Goal: Information Seeking & Learning: Learn about a topic

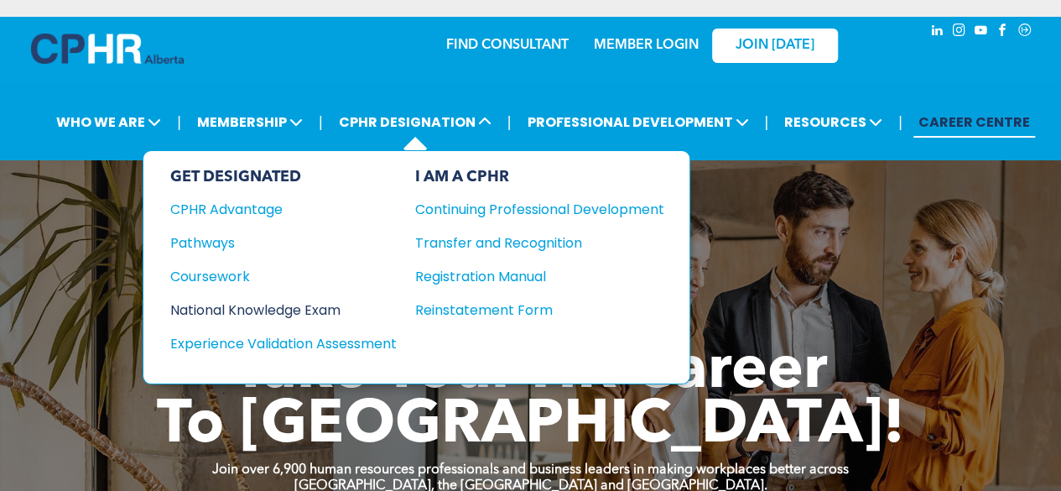
click at [256, 303] on div "National Knowledge Exam" at bounding box center [272, 309] width 204 height 21
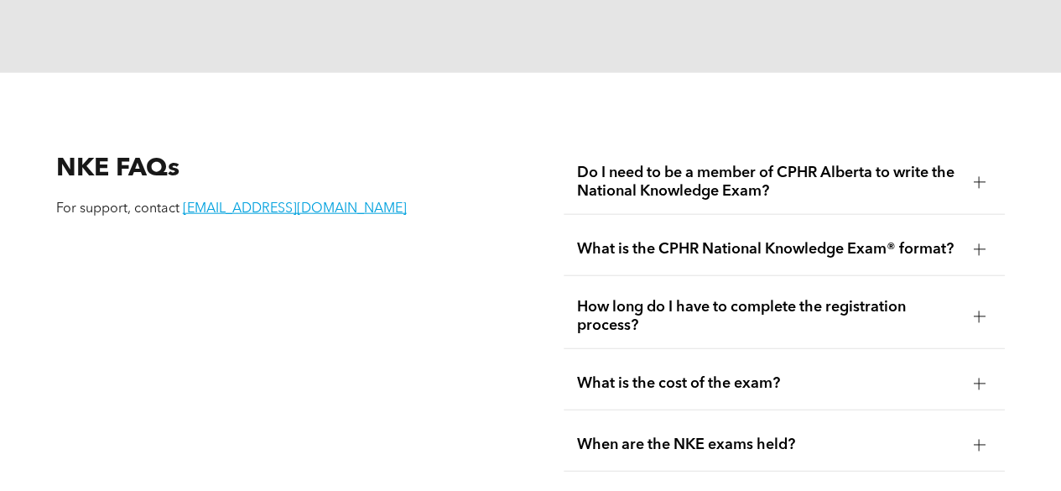
scroll to position [2013, 0]
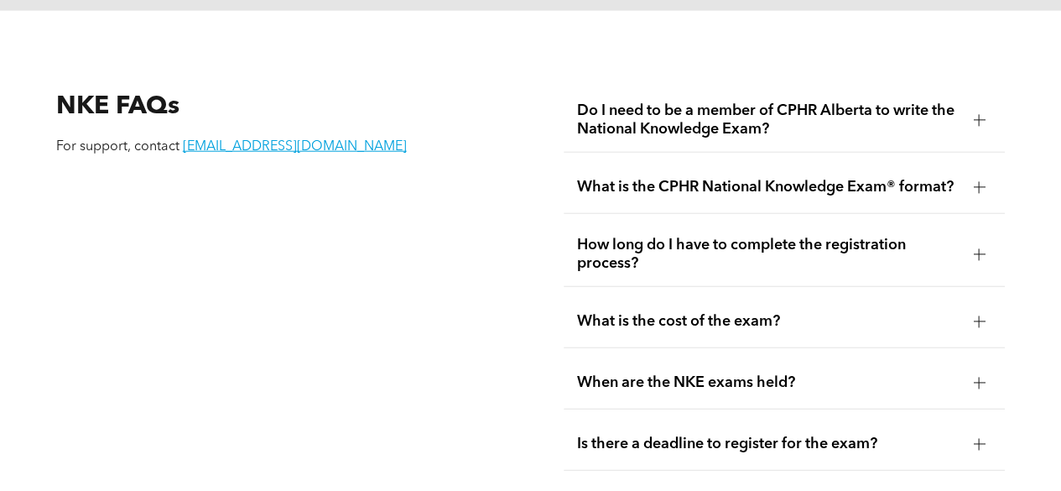
click at [689, 312] on span "What is the cost of the exam?" at bounding box center [768, 321] width 383 height 18
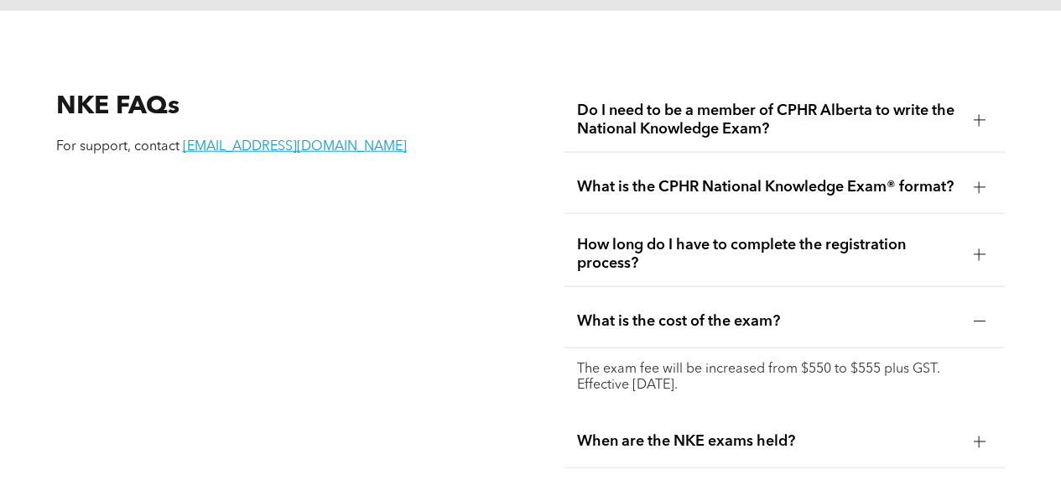
click at [689, 312] on span "What is the cost of the exam?" at bounding box center [768, 321] width 383 height 18
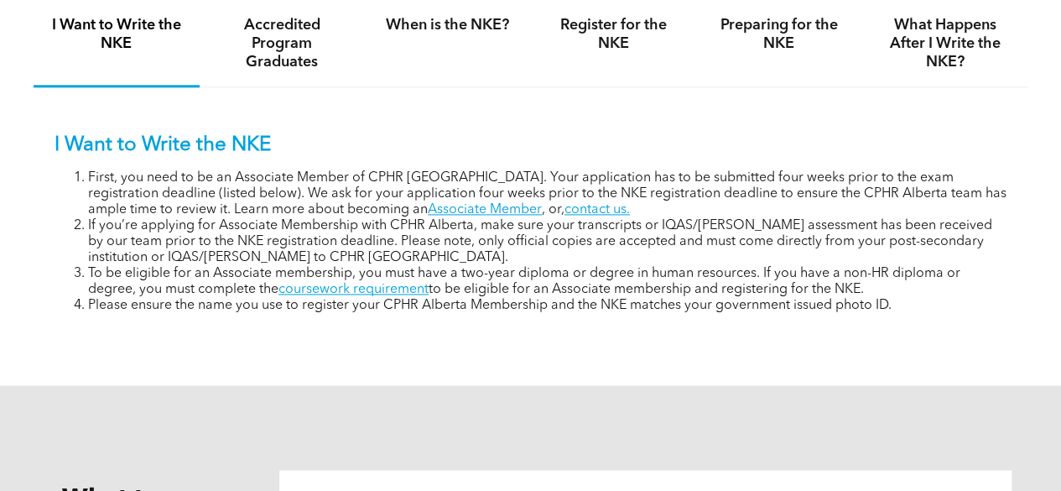
scroll to position [1007, 0]
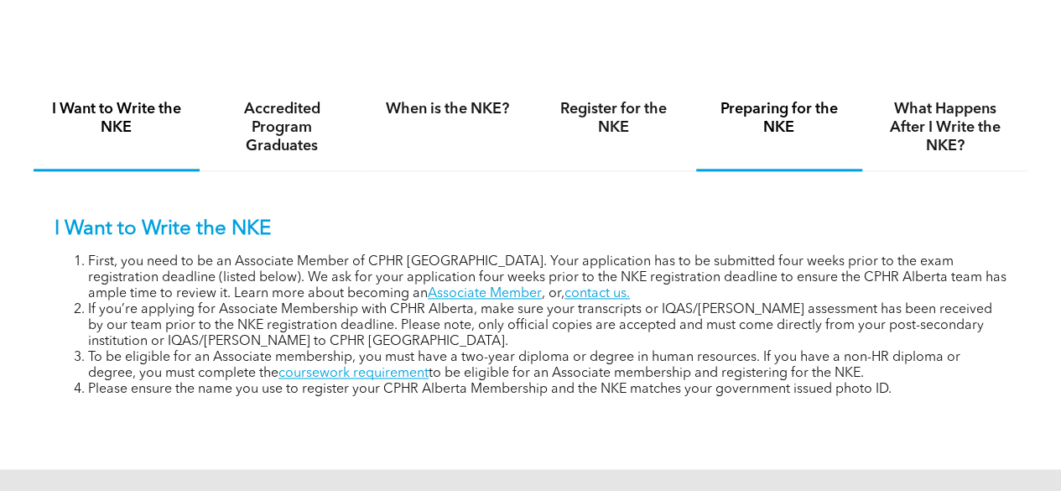
click at [794, 118] on h4 "Preparing for the NKE" at bounding box center [779, 118] width 136 height 37
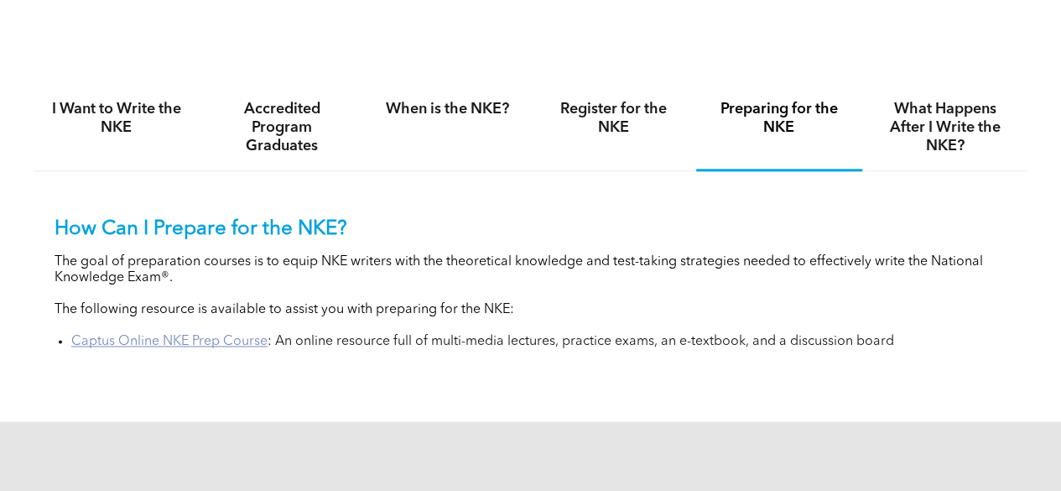
click at [195, 340] on link "Captus Online NKE Prep Course" at bounding box center [169, 341] width 196 height 13
click at [438, 110] on h4 "When is the NKE?" at bounding box center [448, 109] width 136 height 18
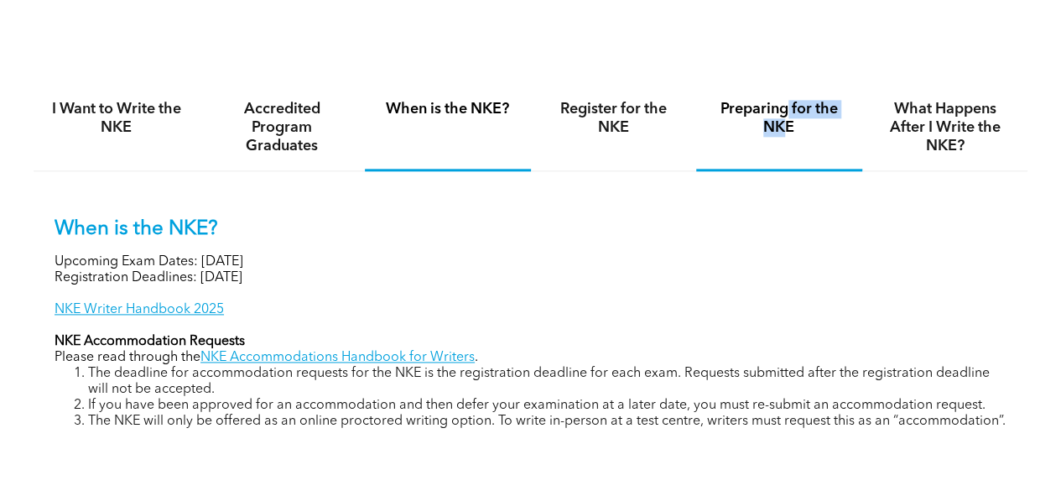
click at [787, 125] on h4 "Preparing for the NKE" at bounding box center [779, 118] width 136 height 37
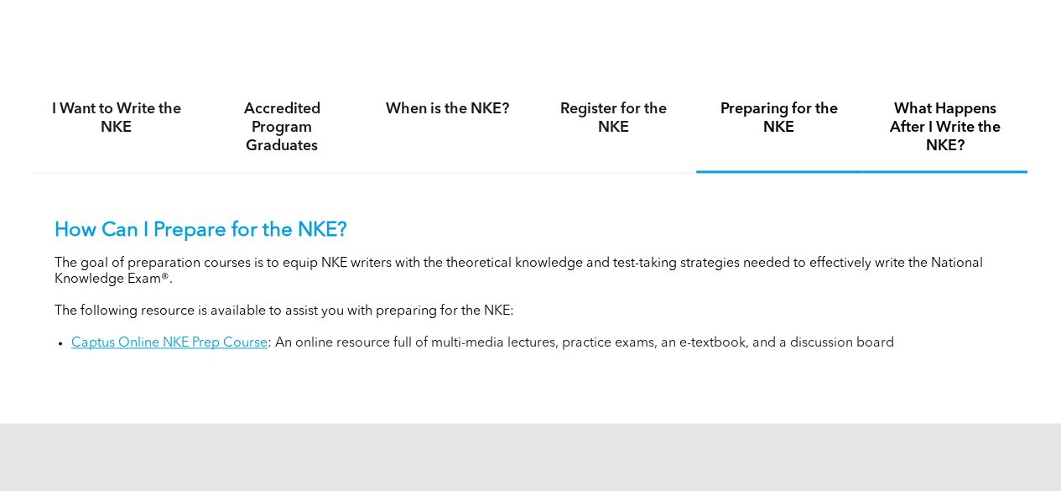
click at [961, 112] on h4 "What Happens After I Write the NKE?" at bounding box center [945, 127] width 136 height 55
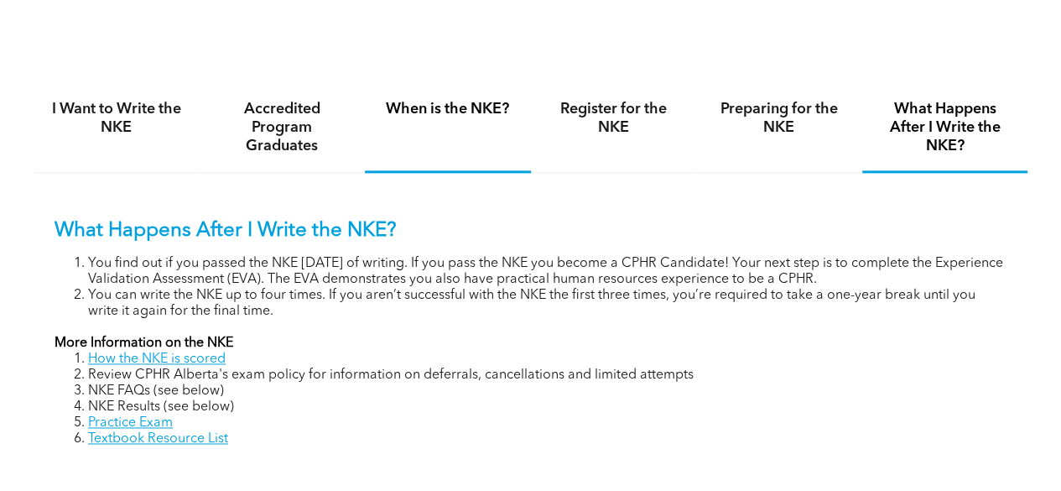
click at [471, 107] on h4 "When is the NKE?" at bounding box center [448, 109] width 136 height 18
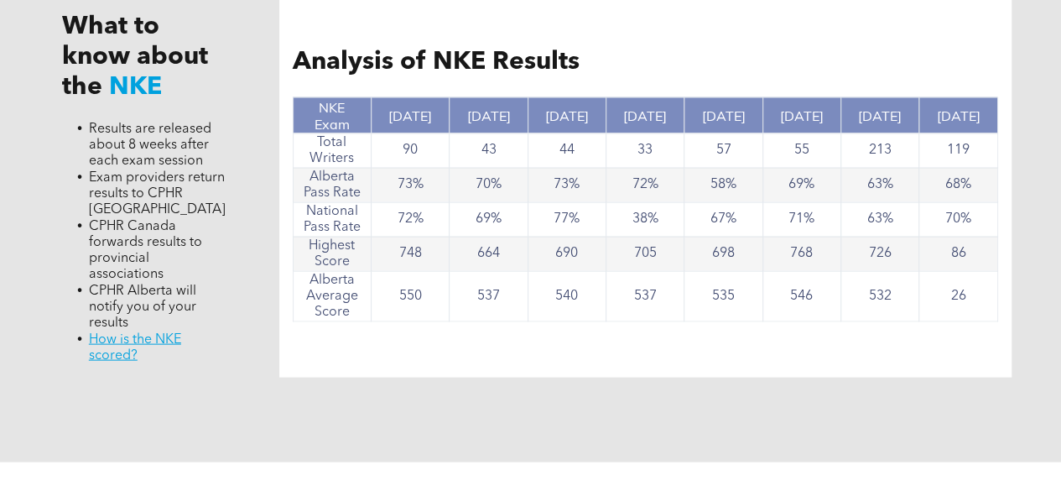
scroll to position [1174, 0]
